Goal: Information Seeking & Learning: Find specific page/section

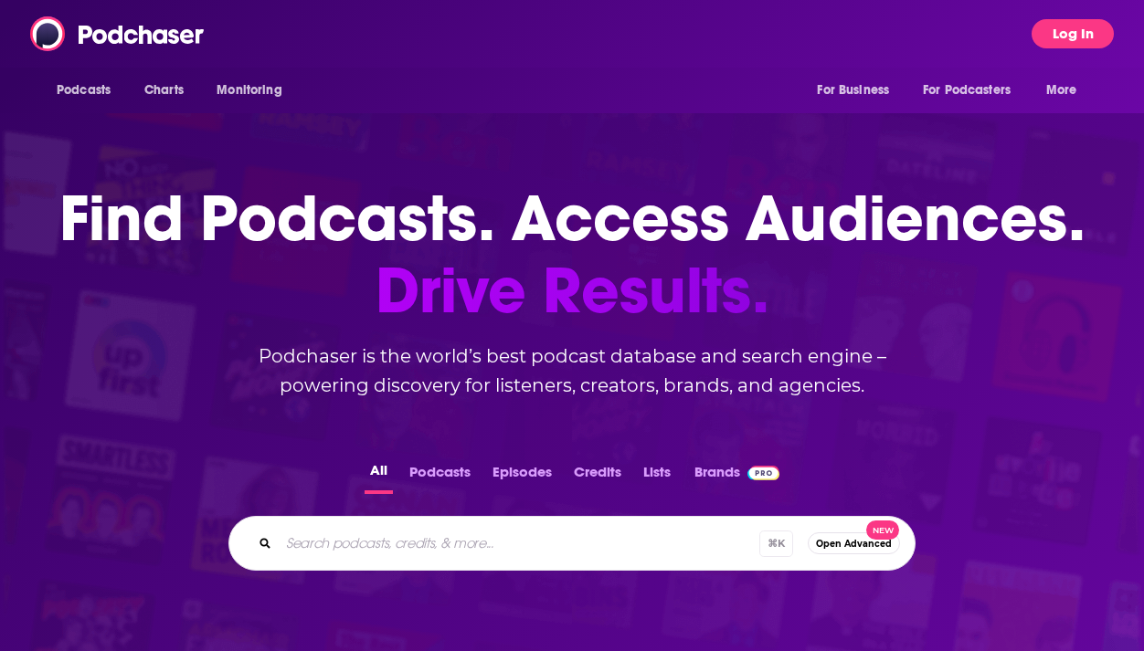
click at [1067, 40] on button "Log In" at bounding box center [1072, 33] width 82 height 29
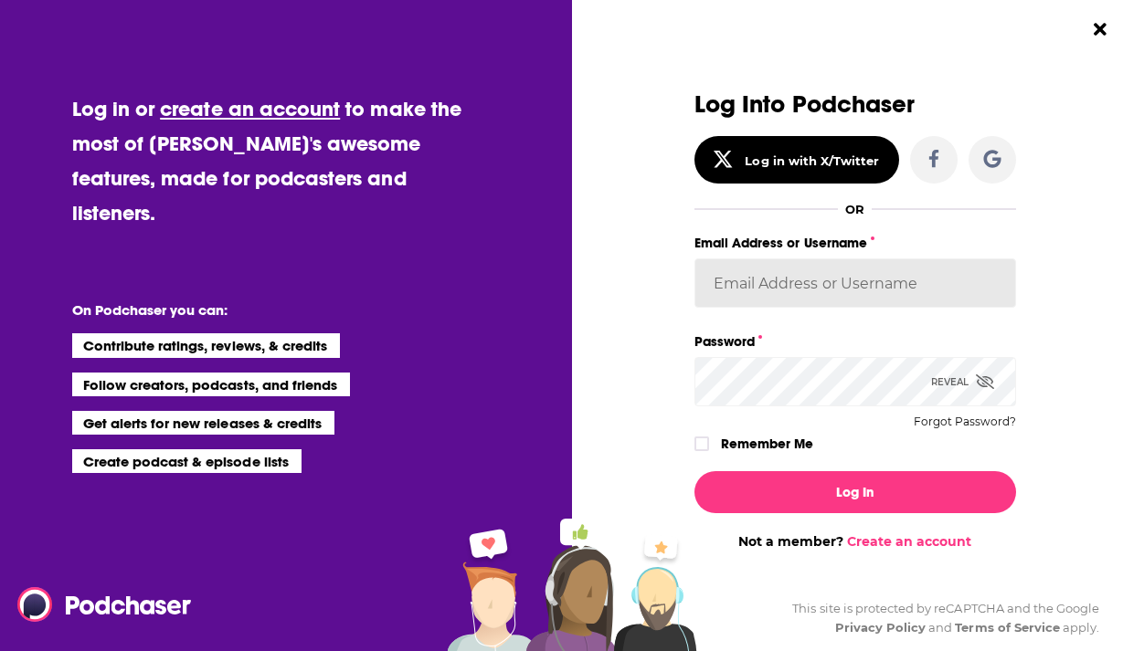
click at [793, 284] on input "Email Address or Username" at bounding box center [855, 283] width 322 height 49
type input "autumncomm"
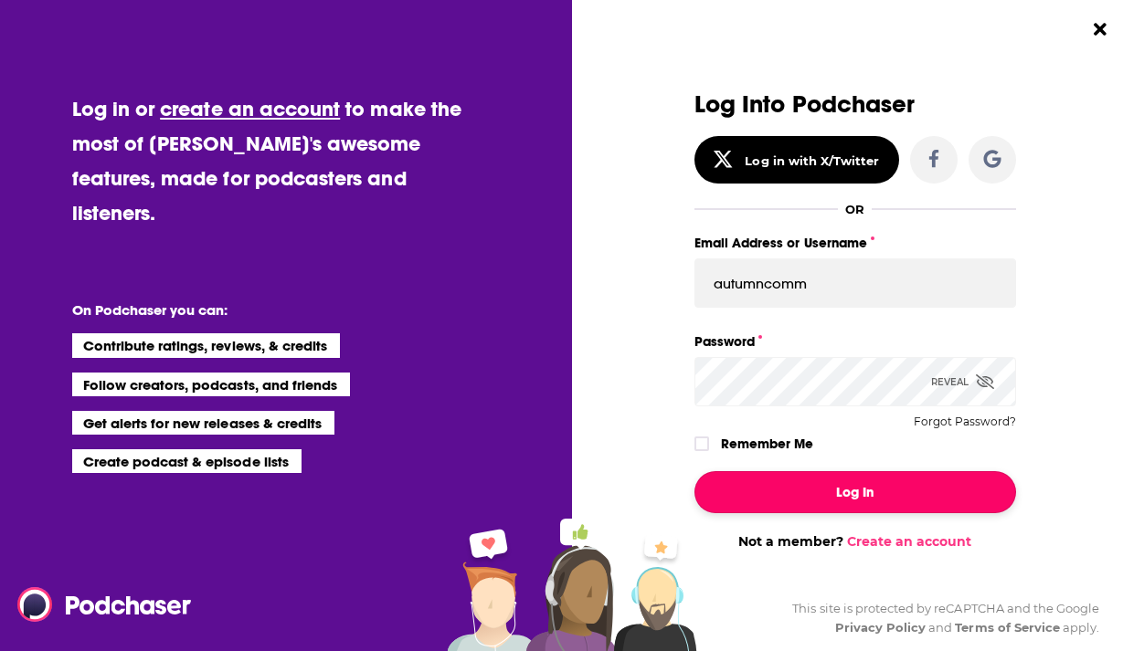
click at [850, 480] on button "Log In" at bounding box center [855, 492] width 322 height 42
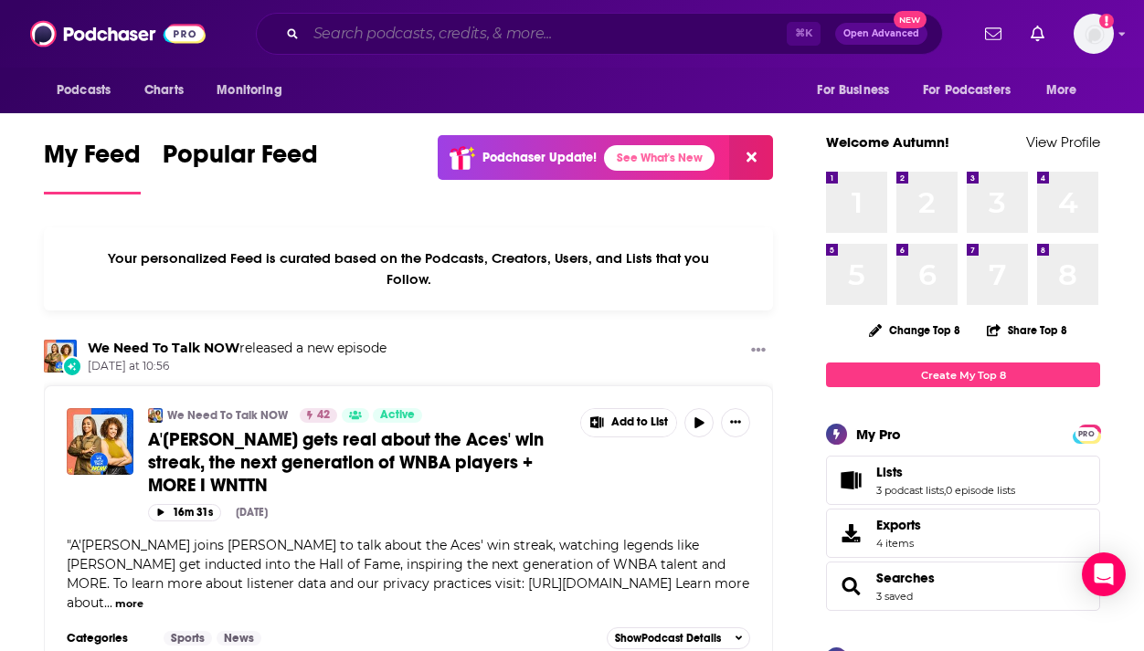
click at [473, 36] on input "Search podcasts, credits, & more..." at bounding box center [546, 33] width 481 height 29
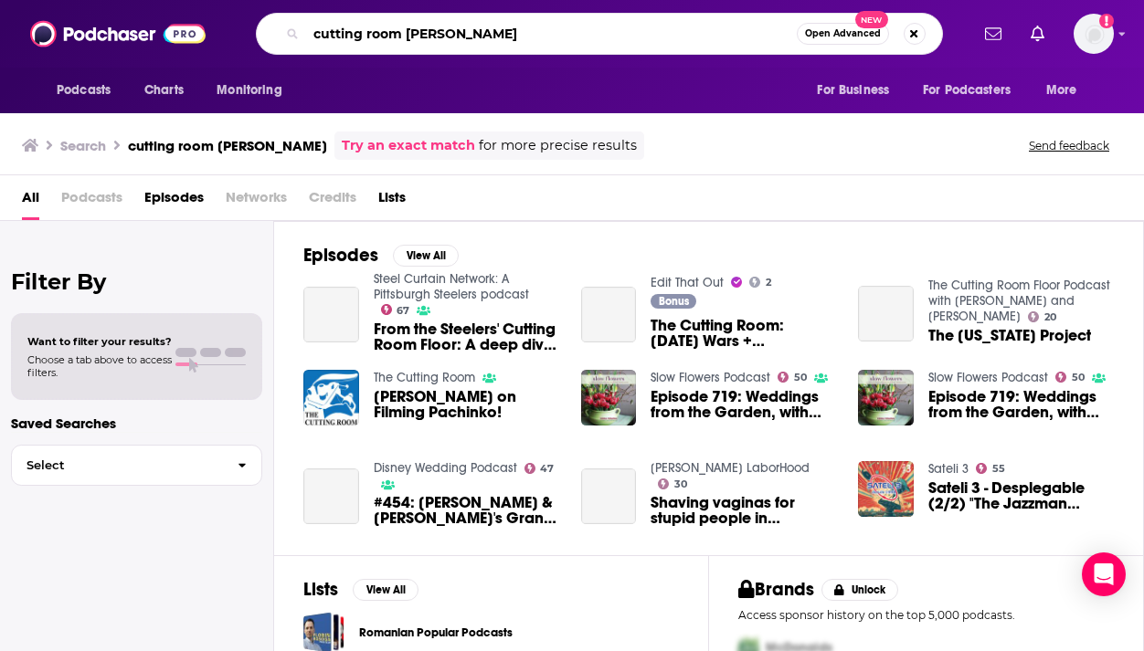
click at [420, 35] on input "cutting room [PERSON_NAME]" at bounding box center [551, 33] width 491 height 29
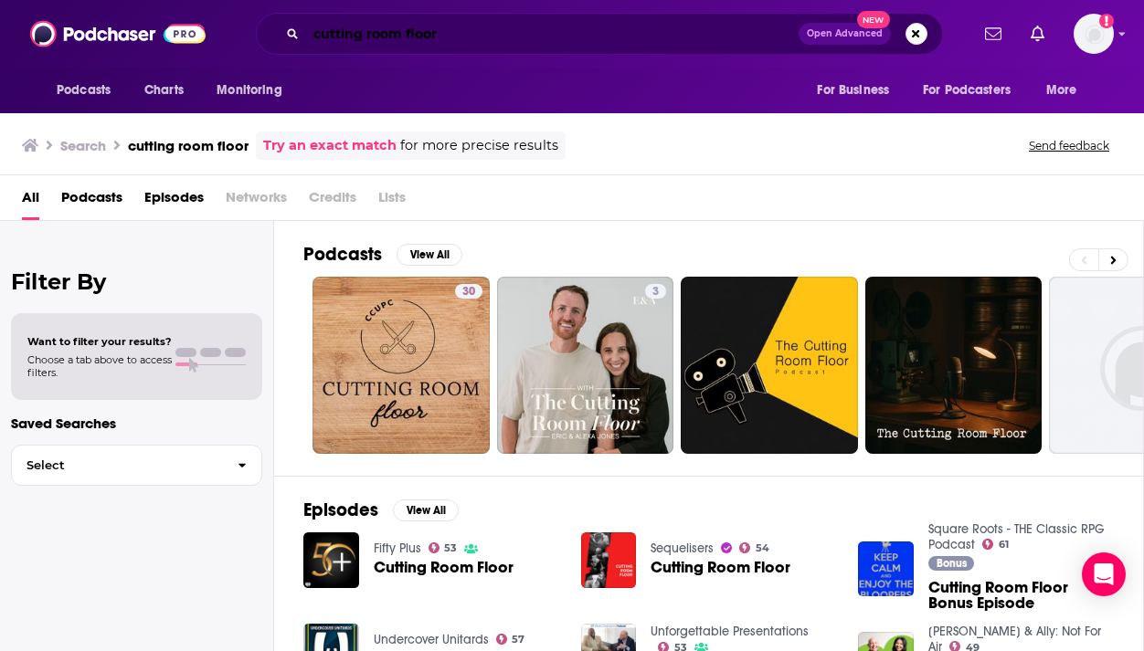
click at [313, 29] on input "cutting room floor" at bounding box center [552, 33] width 492 height 29
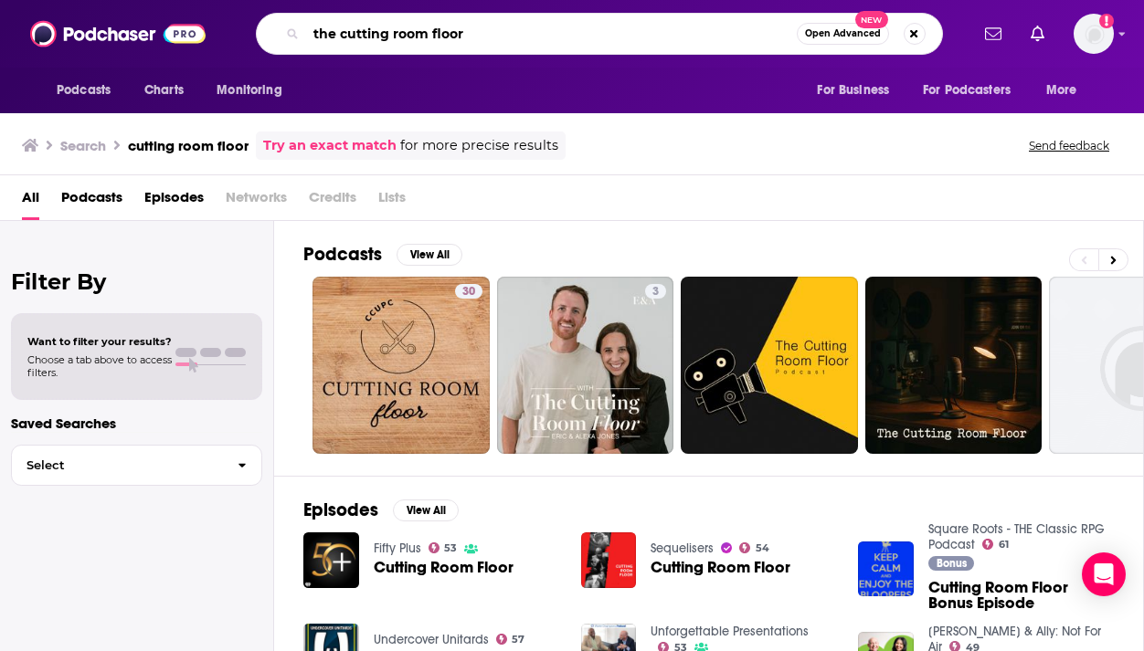
click at [516, 30] on input "the cutting room floor" at bounding box center [551, 33] width 491 height 29
type input "the cutting room floor recho"
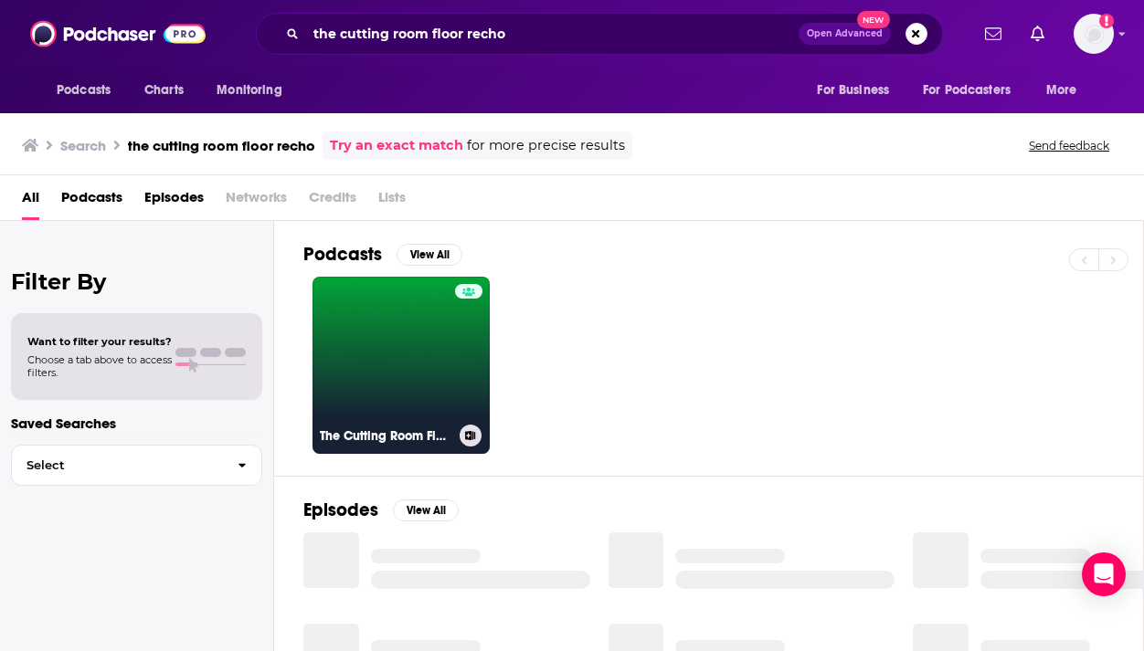
click at [437, 355] on link "The Cutting Room Floor" at bounding box center [400, 365] width 177 height 177
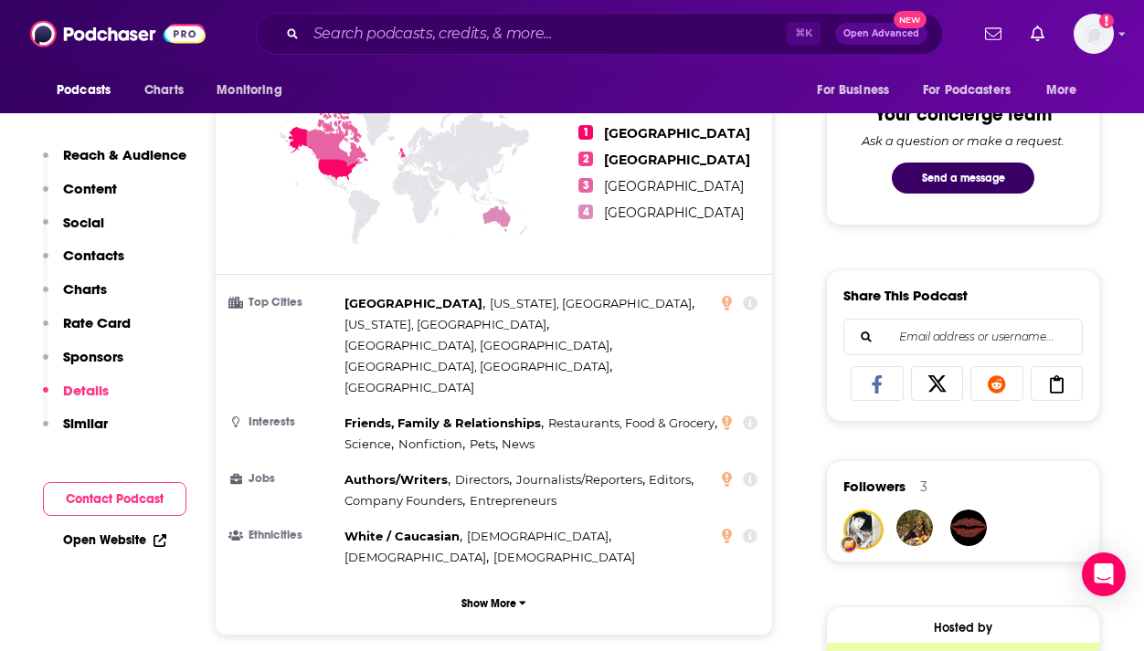
scroll to position [394, 0]
